Goal: Task Accomplishment & Management: Manage account settings

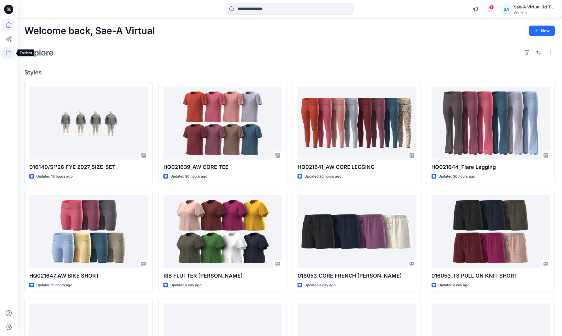
click at [11, 51] on icon at bounding box center [8, 52] width 13 height 13
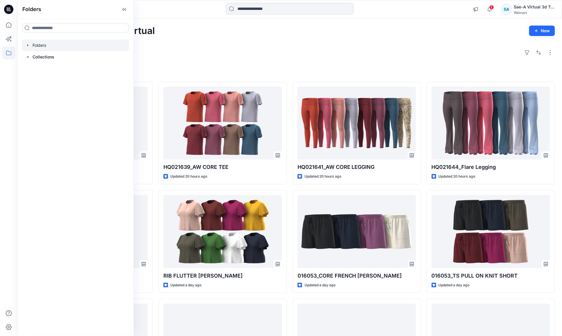
click at [26, 48] on div at bounding box center [75, 45] width 107 height 12
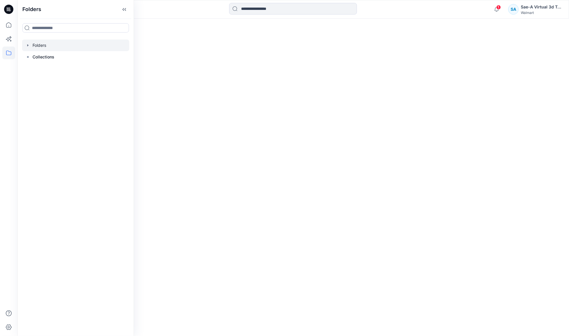
click at [29, 45] on icon "button" at bounding box center [28, 45] width 5 height 5
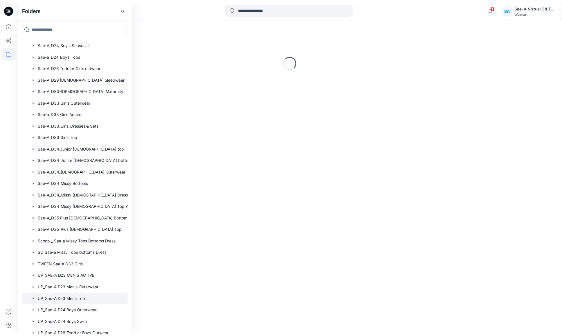
scroll to position [308, 0]
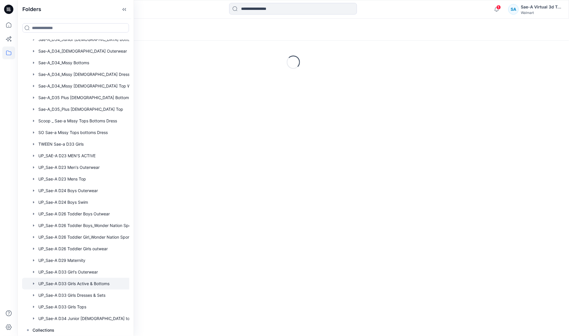
click at [74, 280] on div at bounding box center [83, 283] width 122 height 12
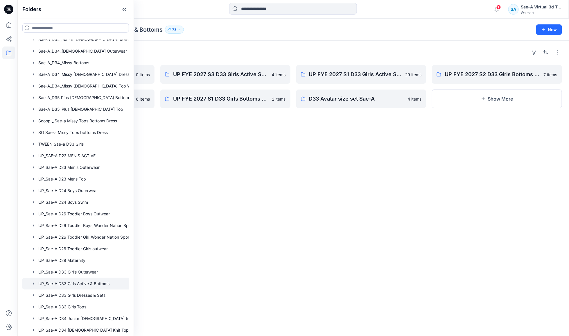
click at [201, 259] on div "Folders UP FYE 2027 S4 D33 Girls Active Sae-A 0 items UP FYE 2027 S2 D33 Girls …" at bounding box center [292, 188] width 551 height 295
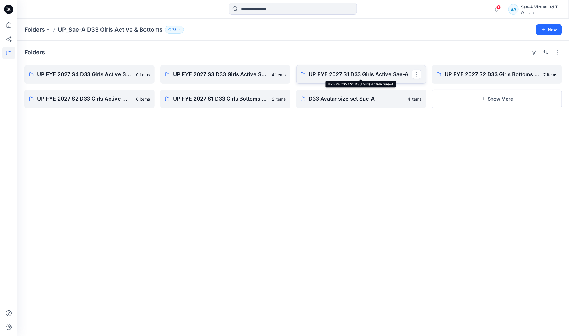
click at [357, 71] on p "UP FYE 2027 S1 D33 Girls Active Sae-A" at bounding box center [360, 74] width 103 height 8
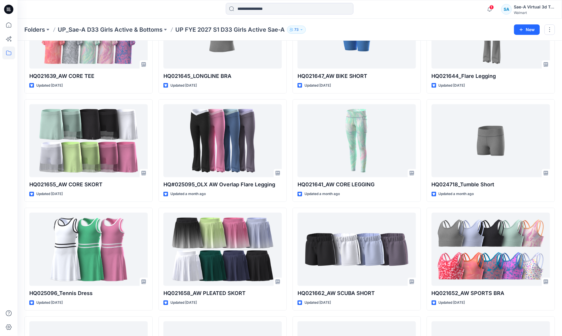
scroll to position [33, 0]
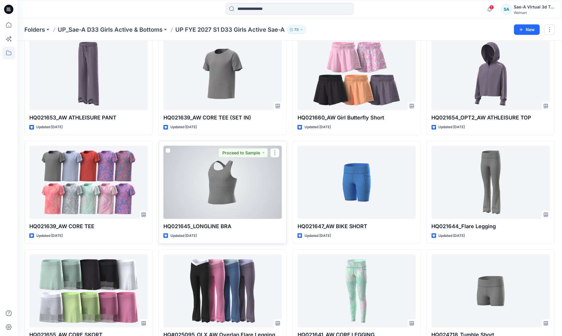
click at [179, 200] on div at bounding box center [222, 182] width 118 height 73
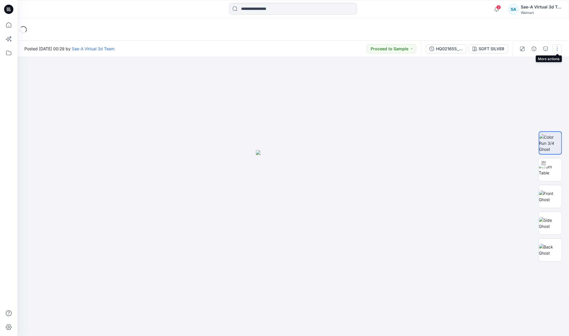
click at [558, 48] on button "button" at bounding box center [556, 48] width 9 height 9
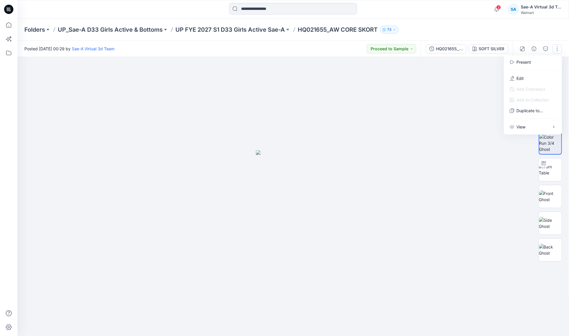
click at [416, 149] on div at bounding box center [292, 196] width 551 height 279
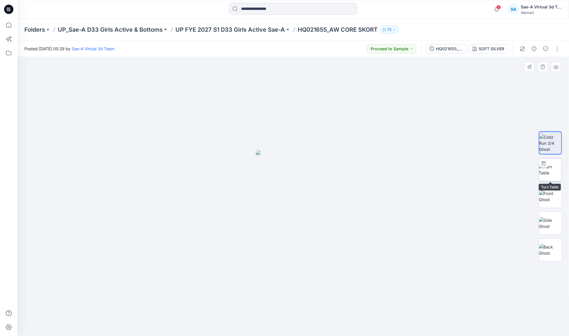
click at [554, 168] on img at bounding box center [550, 169] width 23 height 12
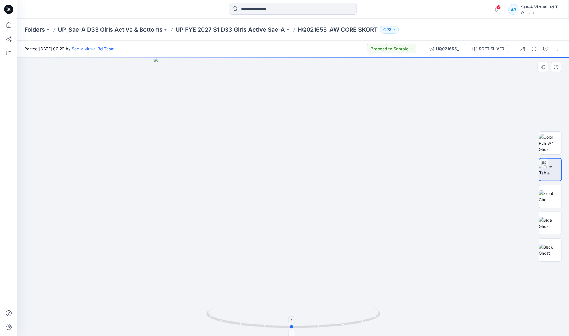
drag, startPoint x: 356, startPoint y: 320, endPoint x: 353, endPoint y: 323, distance: 4.7
click at [353, 323] on icon at bounding box center [294, 318] width 176 height 22
drag, startPoint x: 353, startPoint y: 323, endPoint x: 325, endPoint y: 327, distance: 28.1
click at [325, 327] on icon at bounding box center [294, 318] width 176 height 22
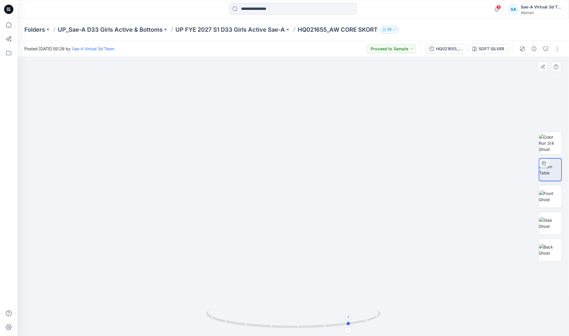
drag, startPoint x: 310, startPoint y: 328, endPoint x: 222, endPoint y: 327, distance: 88.5
click at [222, 327] on icon at bounding box center [294, 318] width 176 height 22
click at [555, 49] on button "button" at bounding box center [556, 48] width 9 height 9
click at [532, 77] on button "Edit" at bounding box center [532, 78] width 53 height 11
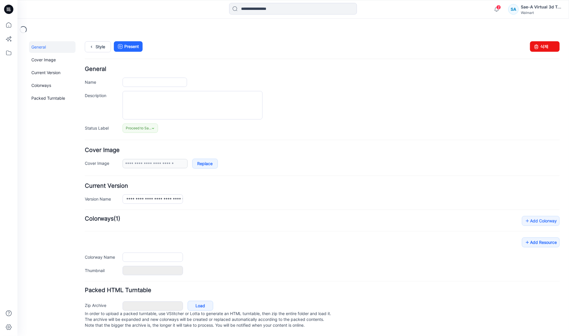
type input "**********"
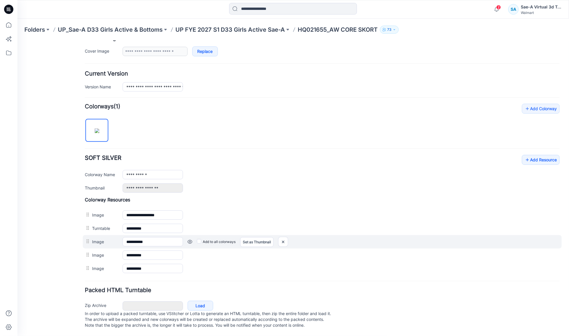
scroll to position [126, 0]
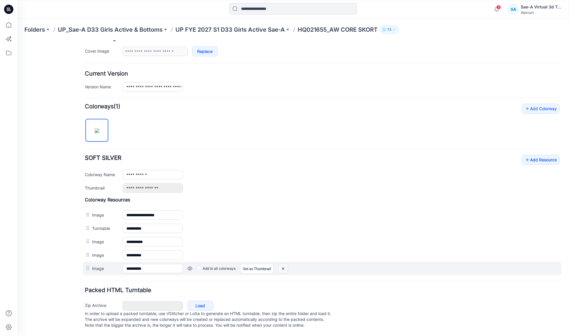
drag, startPoint x: 283, startPoint y: 262, endPoint x: 335, endPoint y: 71, distance: 197.3
click at [17, 40] on img at bounding box center [17, 40] width 0 height 0
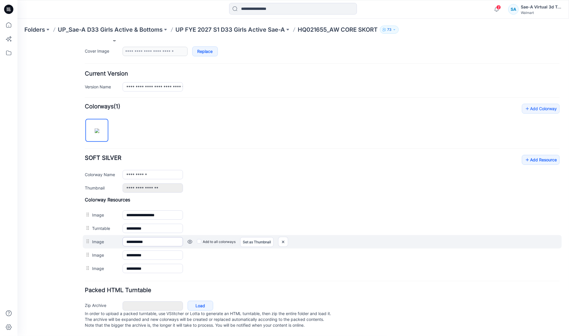
scroll to position [113, 0]
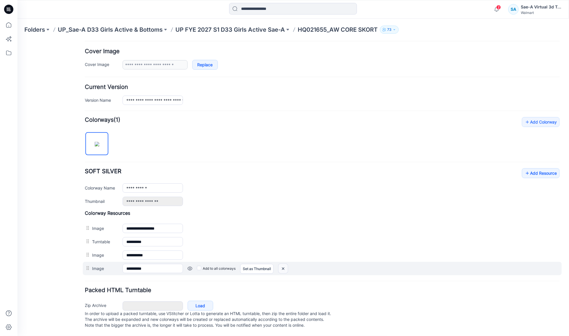
click at [17, 40] on img at bounding box center [17, 40] width 0 height 0
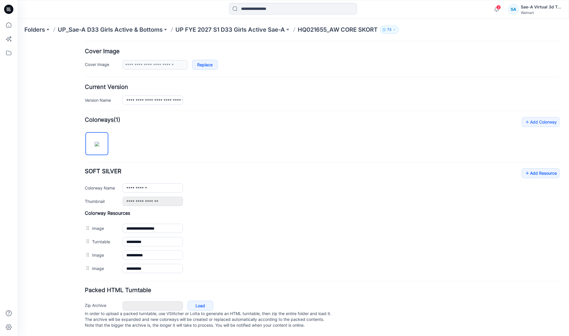
scroll to position [99, 0]
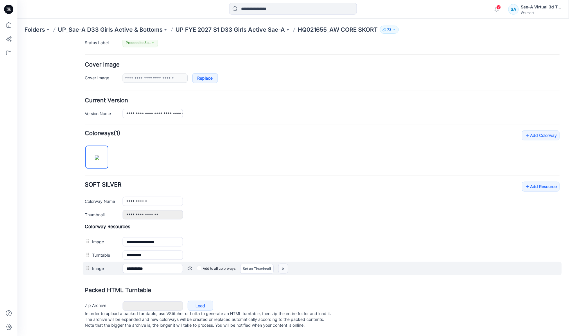
click at [17, 40] on img at bounding box center [17, 40] width 0 height 0
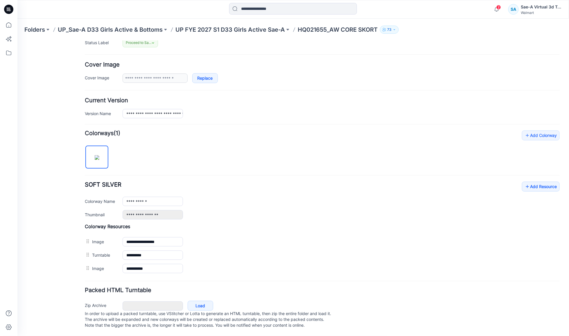
scroll to position [86, 0]
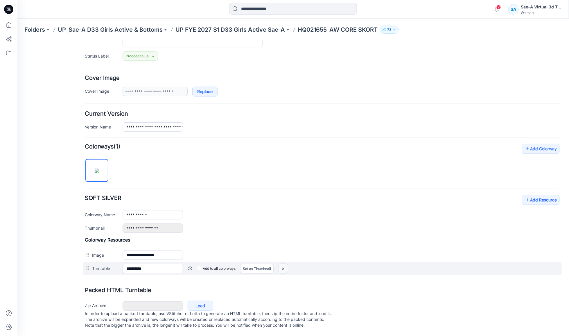
click at [17, 40] on img at bounding box center [17, 40] width 0 height 0
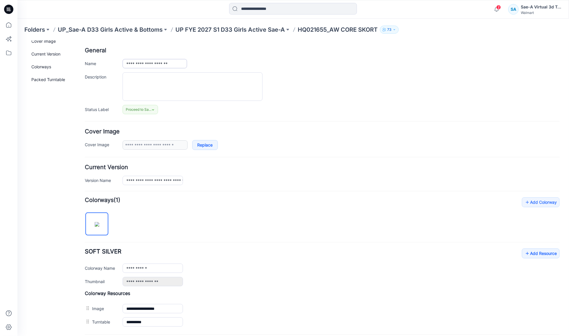
scroll to position [0, 0]
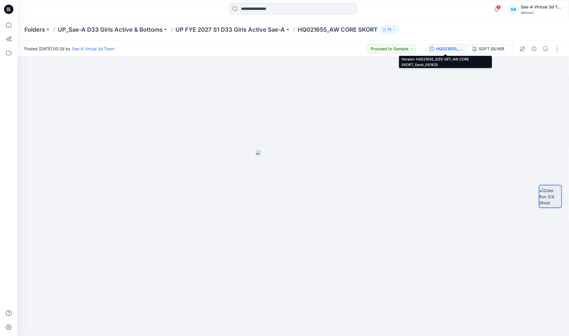
click at [450, 48] on div "HQ021655_SIZE-SET_AW CORE SKORT_SaeA_081825" at bounding box center [449, 49] width 27 height 6
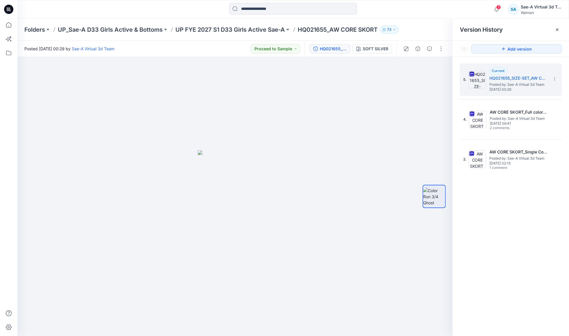
drag, startPoint x: 557, startPoint y: 27, endPoint x: 557, endPoint y: 30, distance: 2.9
click at [557, 28] on icon at bounding box center [557, 29] width 5 height 5
